Goal: Check status: Check status

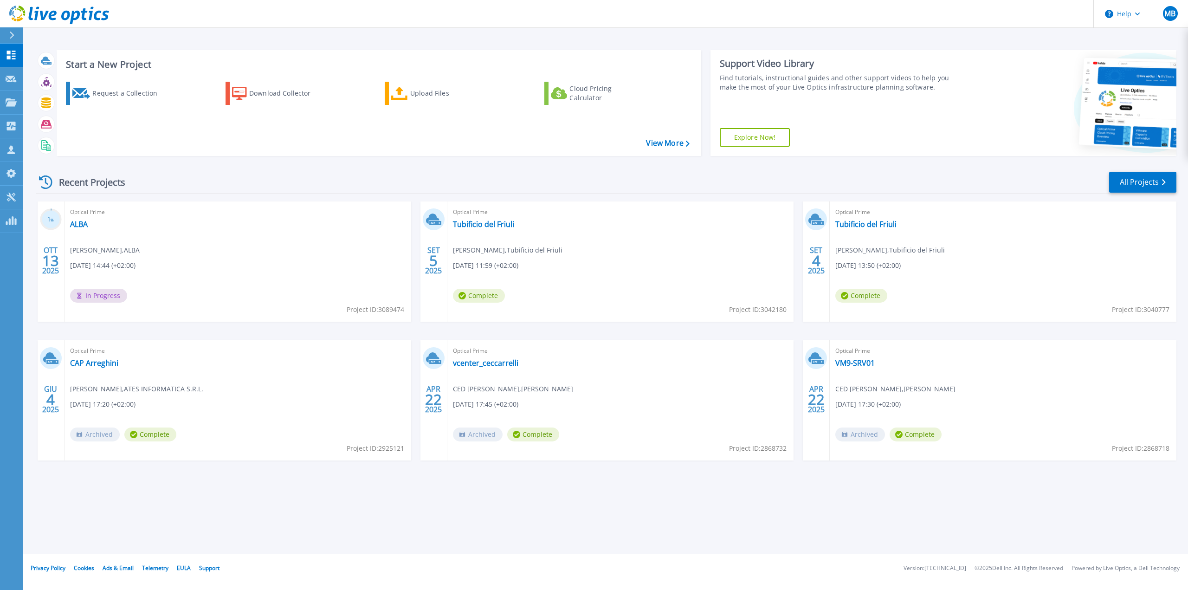
drag, startPoint x: 190, startPoint y: 253, endPoint x: 122, endPoint y: 226, distance: 72.9
click at [189, 252] on div "Optical Prime ALBA Daniele Tosin , ALBA 10/13/2025, 14:44 (+02:00) In Progress …" at bounding box center [238, 261] width 347 height 120
click at [82, 225] on link "ALBA" at bounding box center [79, 224] width 18 height 9
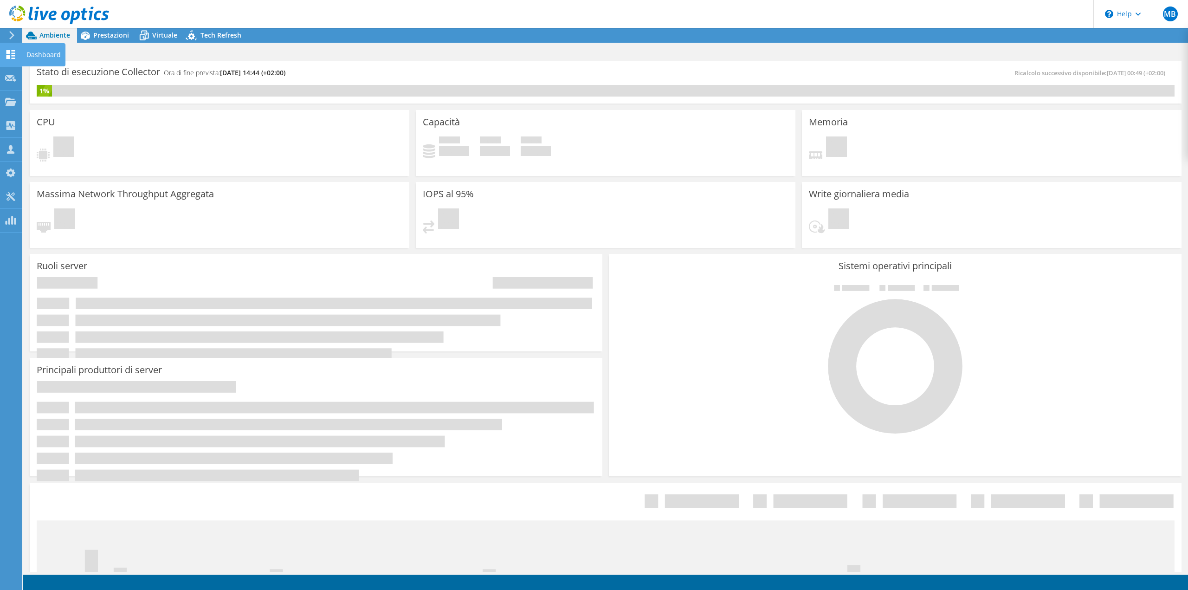
click at [13, 54] on icon at bounding box center [10, 54] width 11 height 9
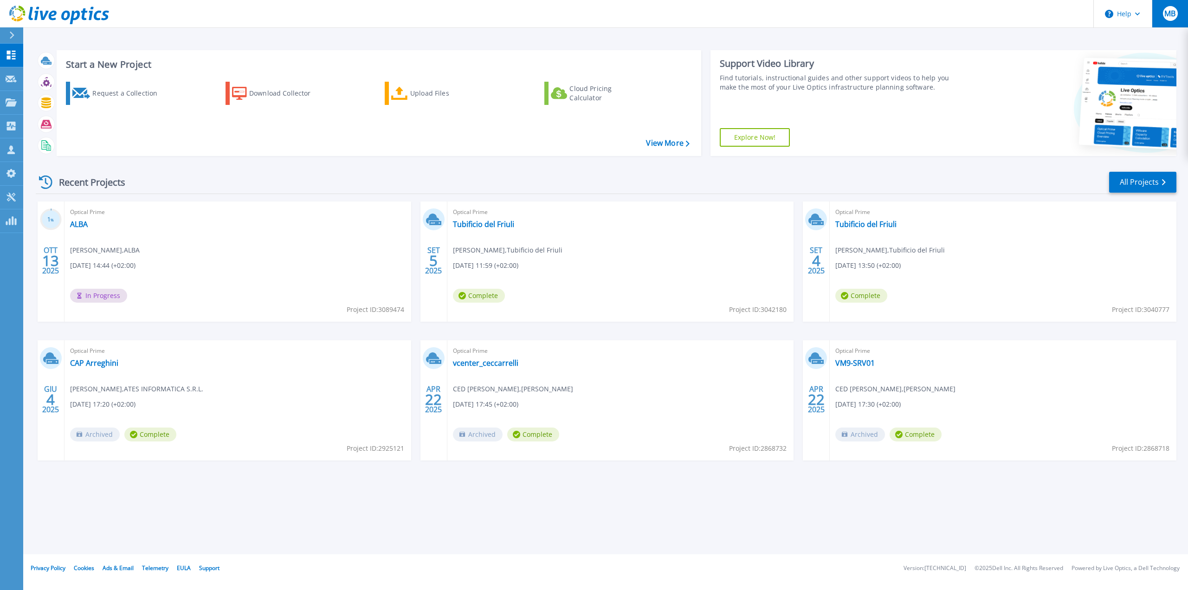
click at [1168, 15] on span "MB" at bounding box center [1170, 13] width 11 height 7
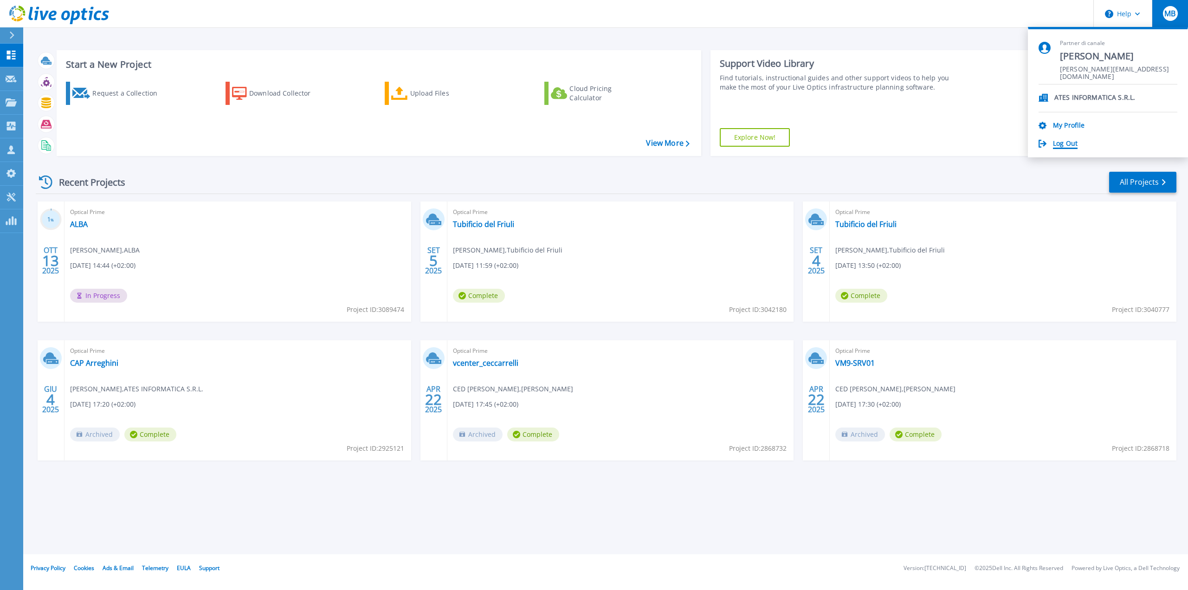
click at [1059, 142] on link "Log Out" at bounding box center [1065, 144] width 25 height 9
